Goal: Task Accomplishment & Management: Manage account settings

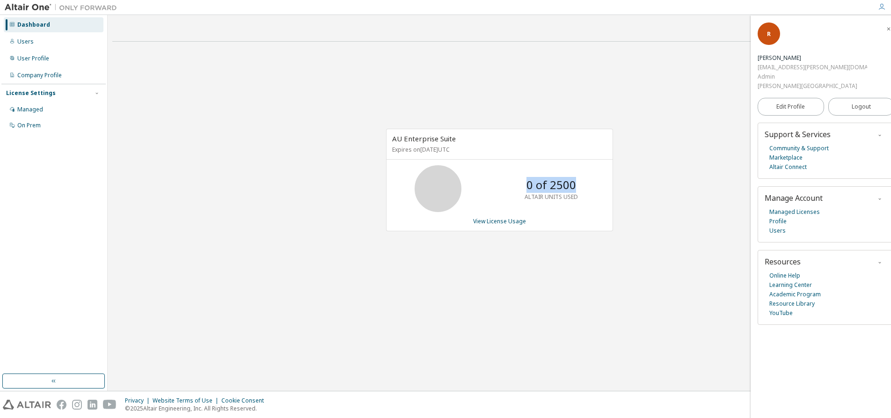
drag, startPoint x: 587, startPoint y: 184, endPoint x: 522, endPoint y: 183, distance: 64.6
click at [522, 183] on div "0 of 2500 ALTAIR UNITS USED" at bounding box center [551, 188] width 75 height 47
drag, startPoint x: 585, startPoint y: 197, endPoint x: 383, endPoint y: 138, distance: 210.3
click at [383, 138] on div "AU Enterprise Suite Expires on October 1, 2025 UTC 0 of 2500 ALTAIR UNITS USED …" at bounding box center [495, 185] width 236 height 112
copy div "AU Enterprise Suite Expires on October 1, 2025 UTC 0 of 2500 ALTAIR UNITS USED"
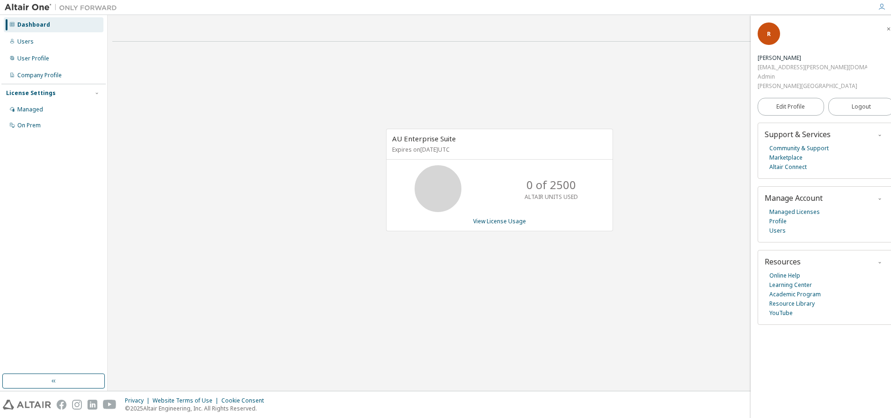
click at [60, 175] on div "Dashboard Users User Profile Company Profile License Settings Managed On Prem" at bounding box center [53, 194] width 104 height 356
click at [518, 219] on link "View License Usage" at bounding box center [499, 221] width 53 height 8
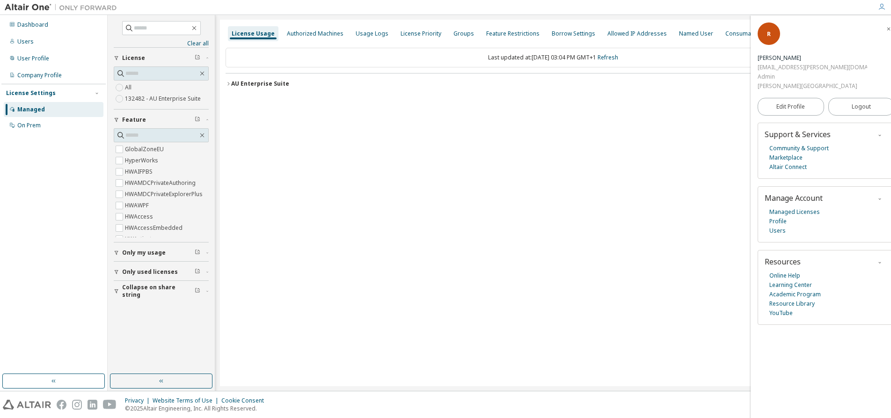
click at [227, 85] on icon "button" at bounding box center [229, 84] width 6 height 6
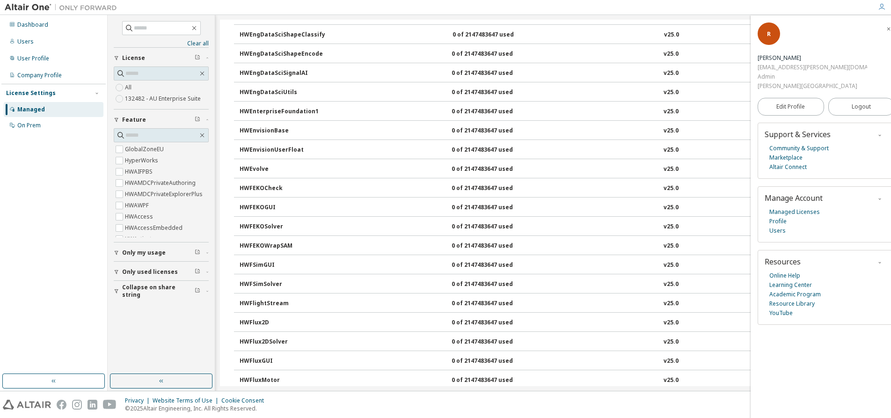
scroll to position [1497, 0]
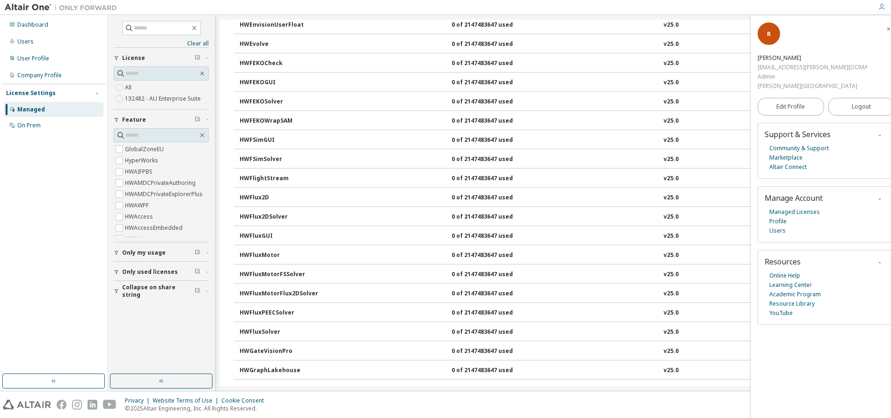
click at [163, 274] on span "Only used licenses" at bounding box center [150, 271] width 56 height 7
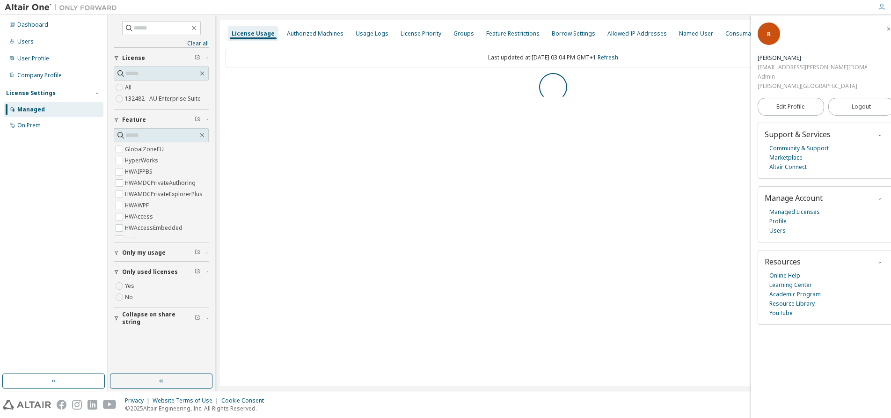
scroll to position [0, 0]
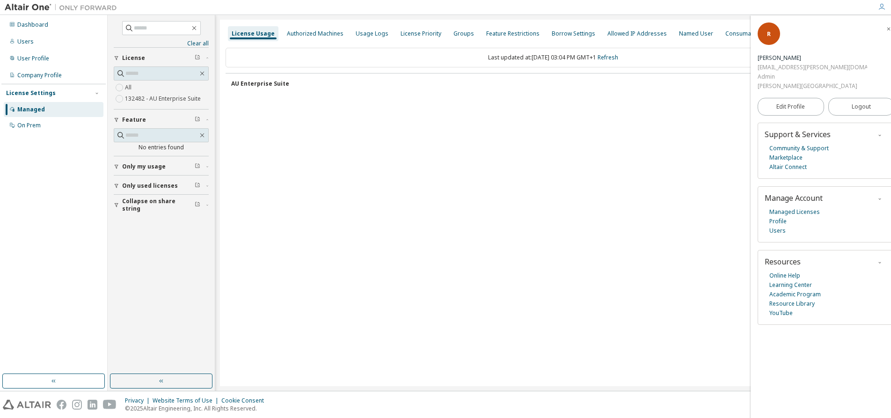
click at [262, 81] on div "AU Enterprise Suite" at bounding box center [260, 83] width 58 height 7
click at [263, 81] on div "AU Enterprise Suite" at bounding box center [260, 83] width 58 height 7
click at [264, 85] on div "AU Enterprise Suite" at bounding box center [260, 83] width 58 height 7
click at [303, 26] on div "License Usage Authorized Machines Usage Logs License Priority Groups Feature Re…" at bounding box center [553, 33] width 655 height 17
click at [306, 34] on div "Authorized Machines" at bounding box center [315, 33] width 57 height 7
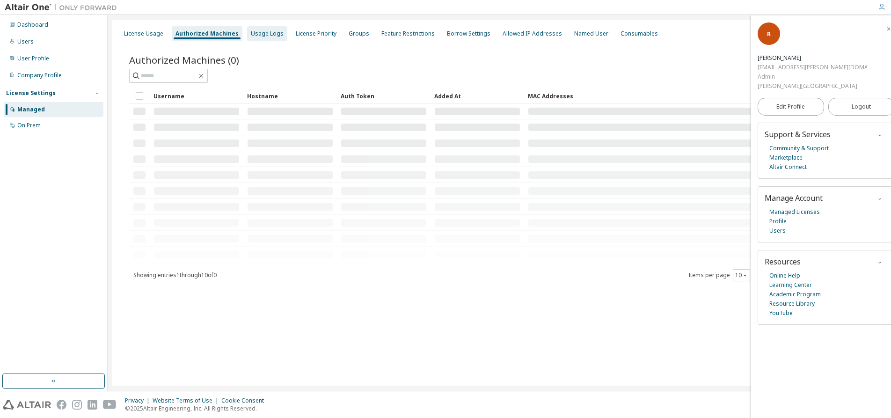
click at [267, 35] on div "Usage Logs" at bounding box center [267, 33] width 33 height 7
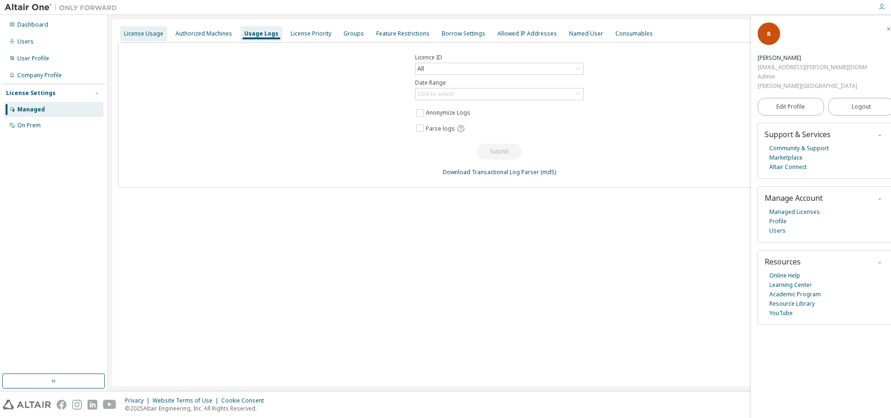
click at [146, 33] on div "License Usage" at bounding box center [143, 33] width 39 height 7
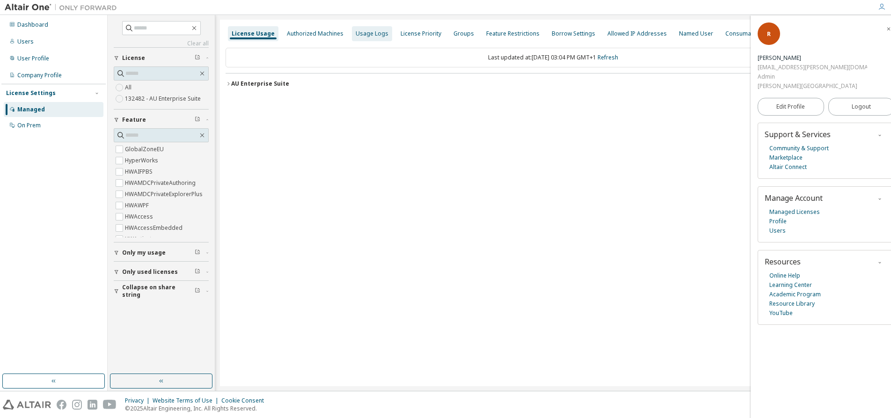
click at [364, 33] on div "Usage Logs" at bounding box center [372, 33] width 33 height 7
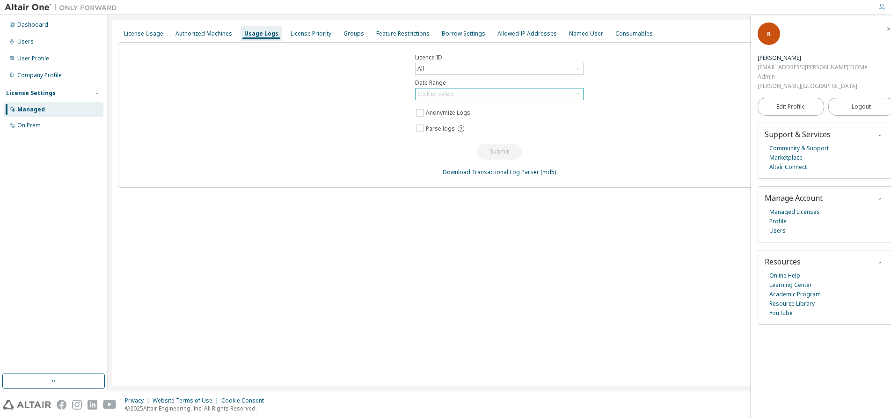
click at [456, 95] on div "Click to select" at bounding box center [499, 93] width 168 height 11
click at [474, 133] on li "Year to date" at bounding box center [499, 132] width 166 height 12
click at [495, 149] on button "Submit" at bounding box center [499, 152] width 45 height 16
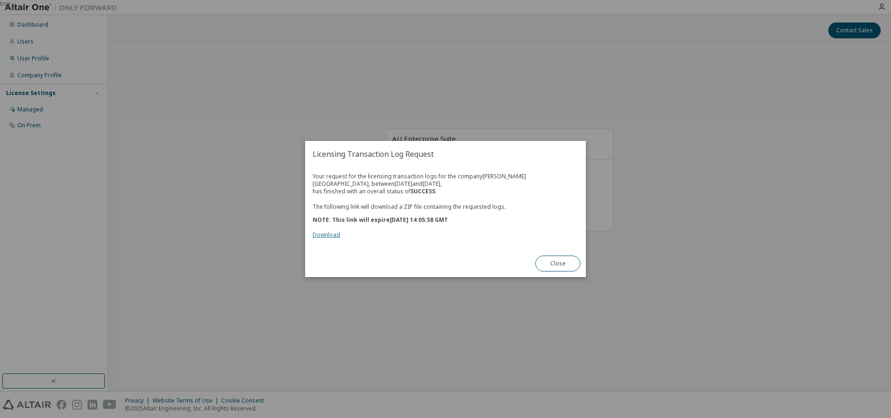
click at [316, 234] on link "Download" at bounding box center [327, 235] width 28 height 8
click at [572, 263] on button "Close" at bounding box center [557, 263] width 45 height 16
